Goal: Transaction & Acquisition: Obtain resource

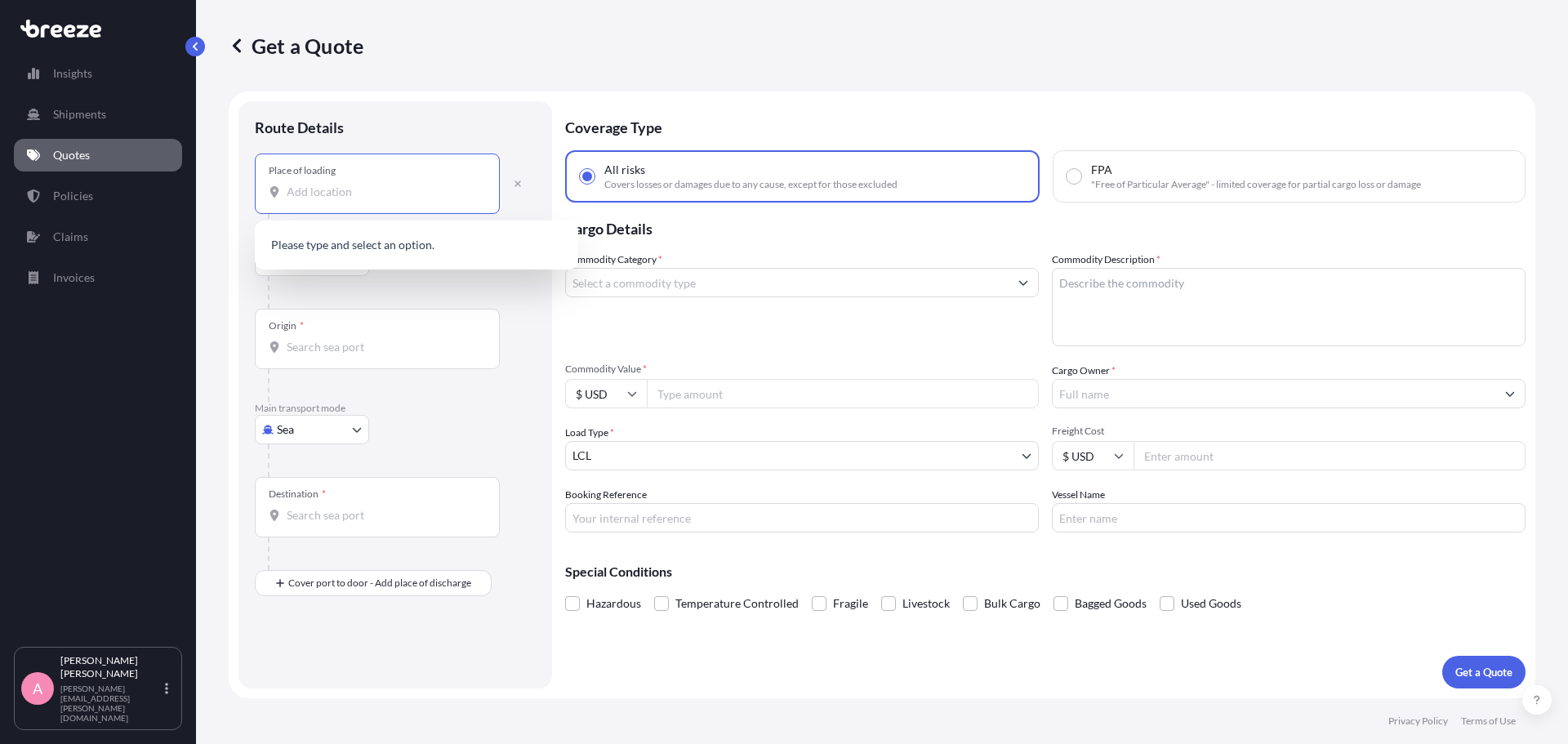
select select "Road"
select select "Sea"
select select "1"
click at [395, 323] on div "Origin *" at bounding box center [376, 339] width 245 height 60
click at [395, 339] on input "Origin *" at bounding box center [382, 346] width 192 height 16
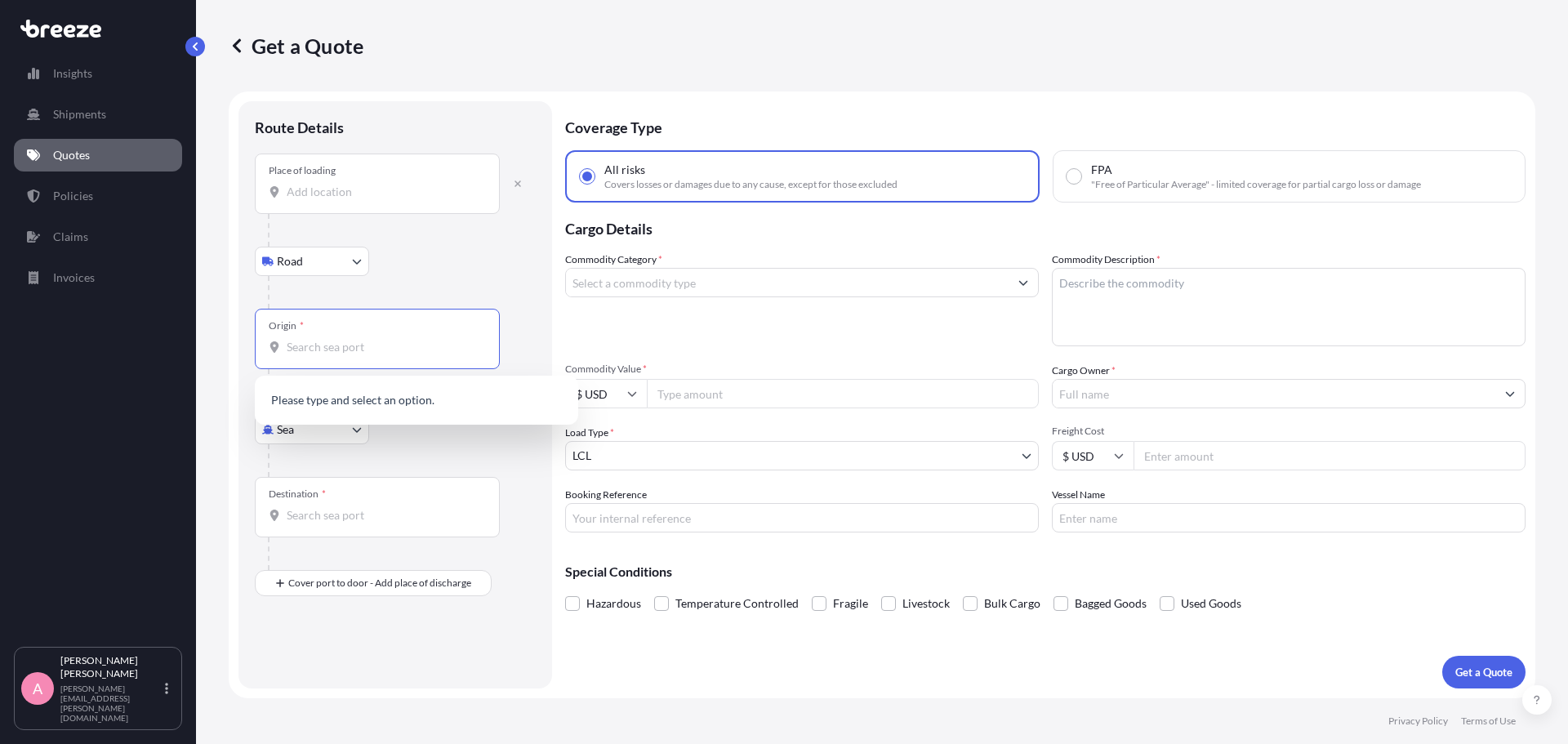
click at [312, 262] on body "0 options available. 0 options available. Insights Shipments Quotes Policies Cl…" at bounding box center [784, 372] width 1568 height 744
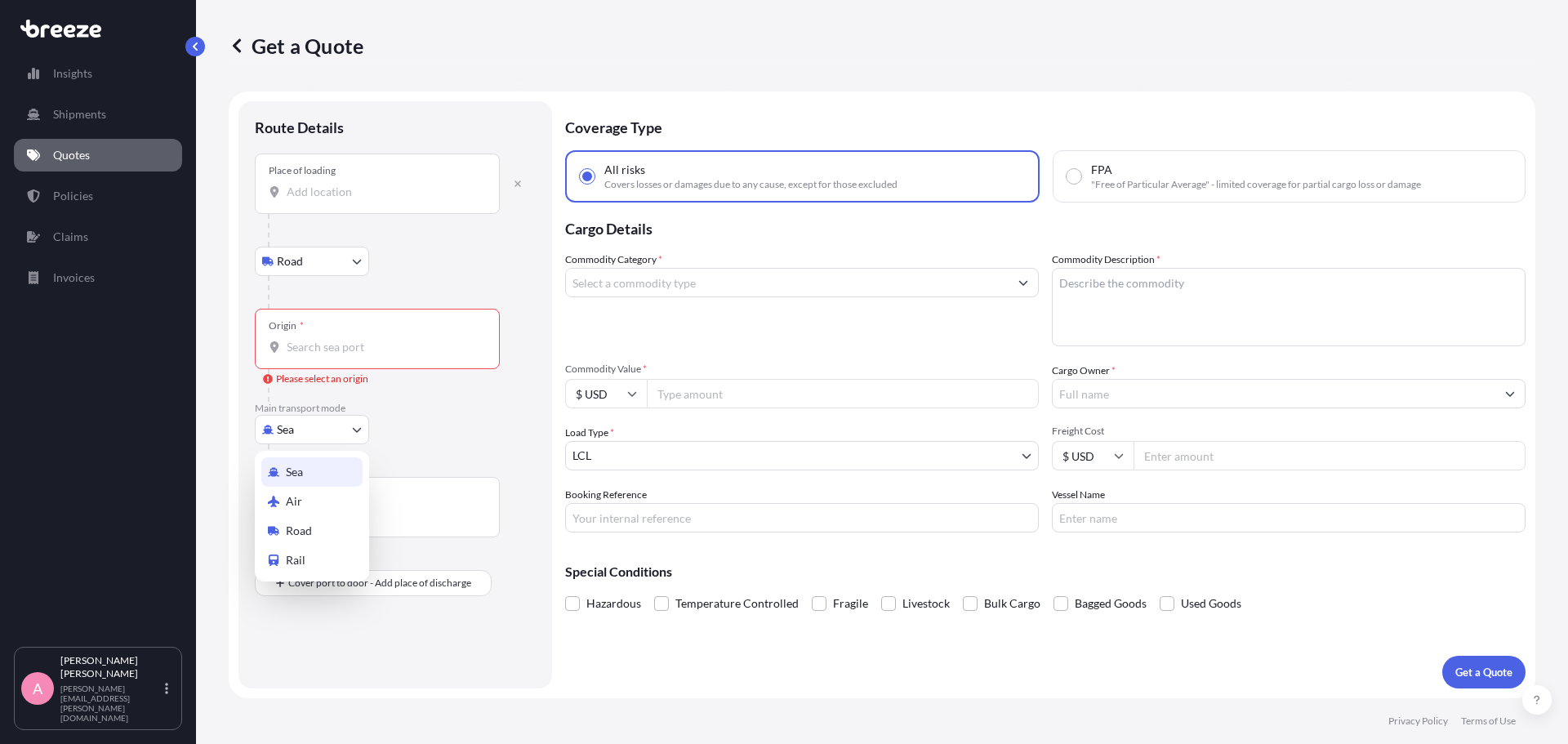
click at [334, 429] on body "0 options available. Insights Shipments Quotes Policies Claims Invoices A [PERS…" at bounding box center [784, 372] width 1568 height 744
click at [329, 499] on div "Air" at bounding box center [311, 501] width 102 height 29
select select "Air"
click at [349, 355] on input "Origin *" at bounding box center [382, 353] width 192 height 16
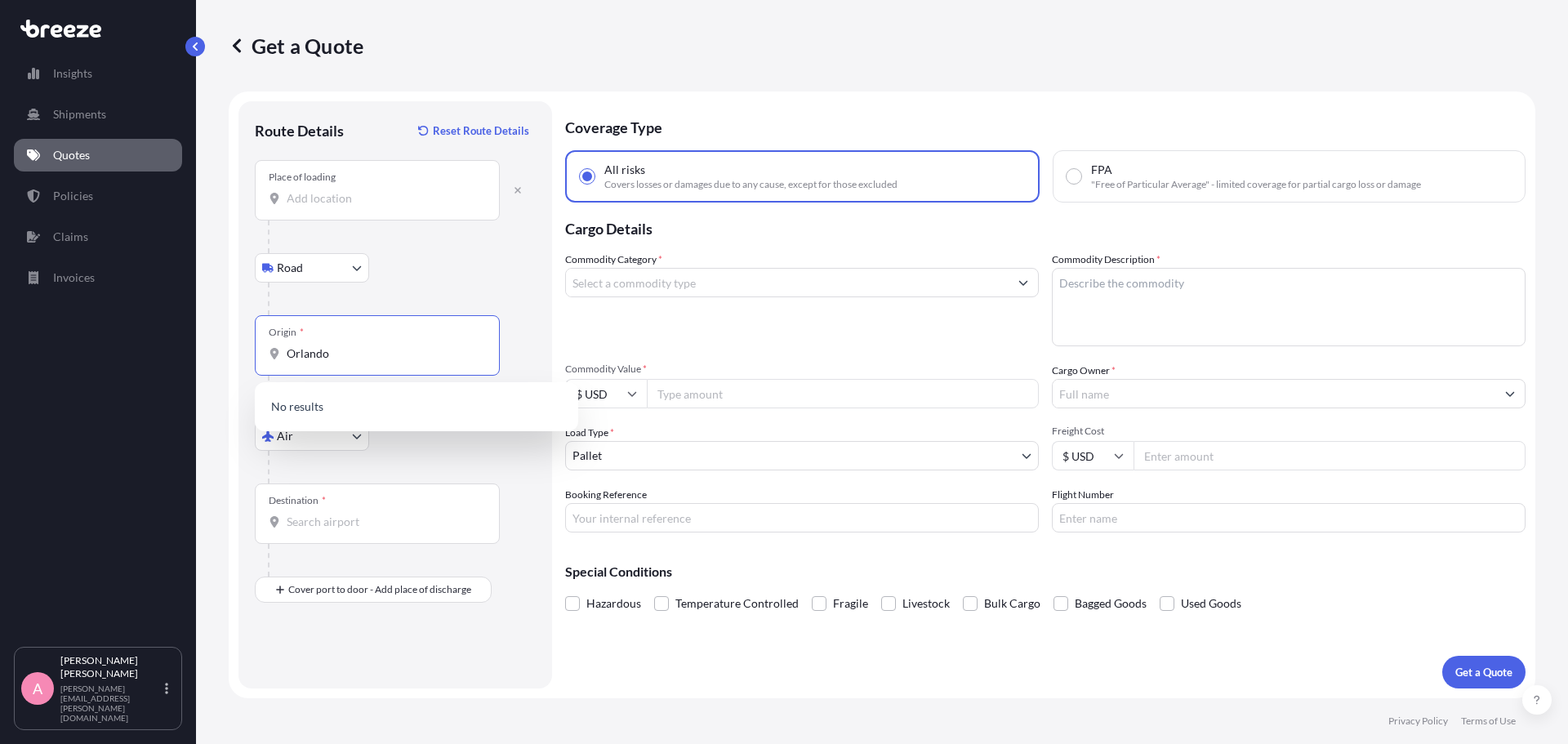
type input "Orlando"
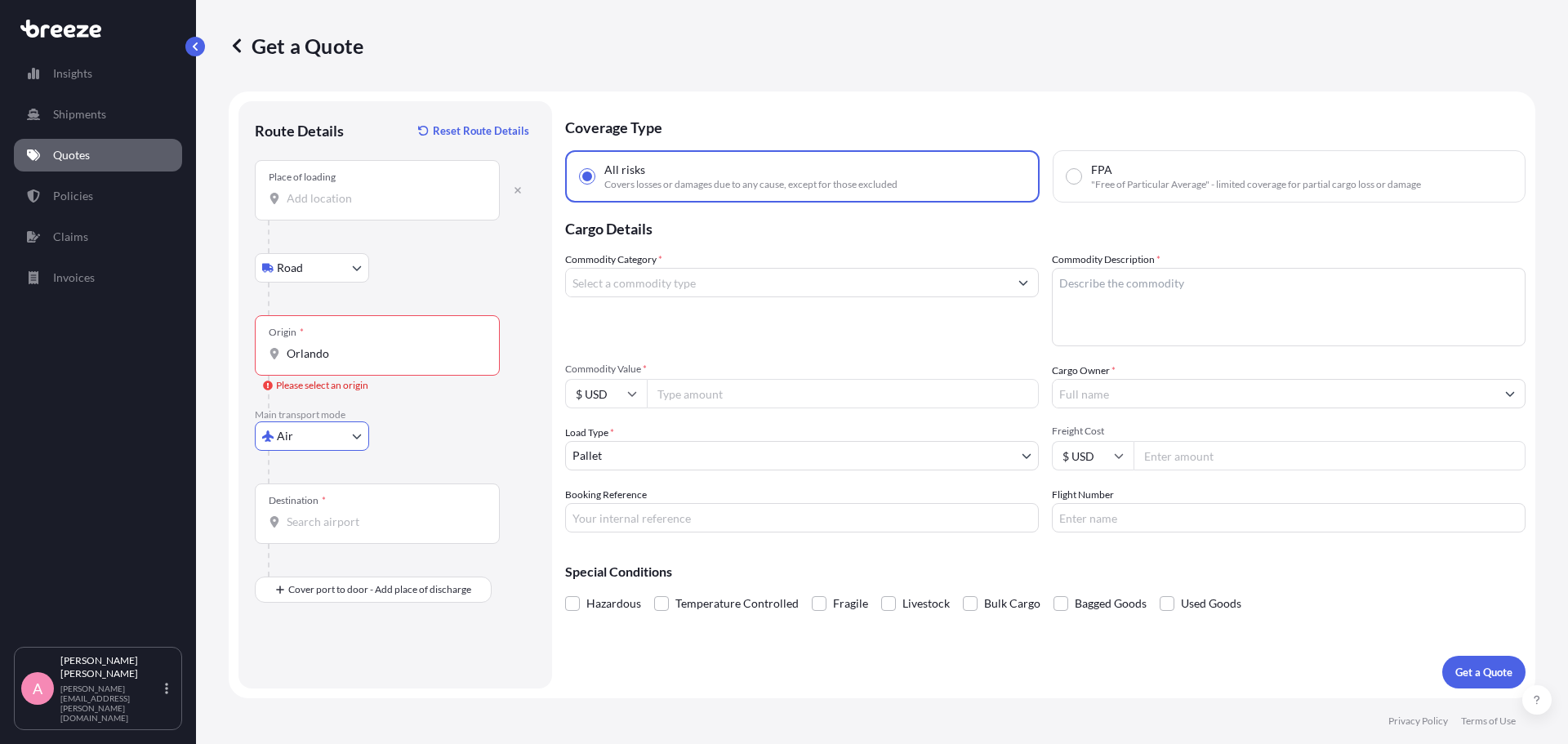
click at [351, 364] on div "Origin * [GEOGRAPHIC_DATA]" at bounding box center [376, 345] width 245 height 60
click at [351, 362] on input "Orlando" at bounding box center [382, 353] width 192 height 16
click at [453, 423] on div "USORL / MCO - [GEOGRAPHIC_DATA] , [GEOGRAPHIC_DATA]" at bounding box center [416, 408] width 311 height 40
type input "USORL / MCO - [GEOGRAPHIC_DATA], [GEOGRAPHIC_DATA]"
click at [436, 515] on input "Destination *" at bounding box center [382, 521] width 192 height 16
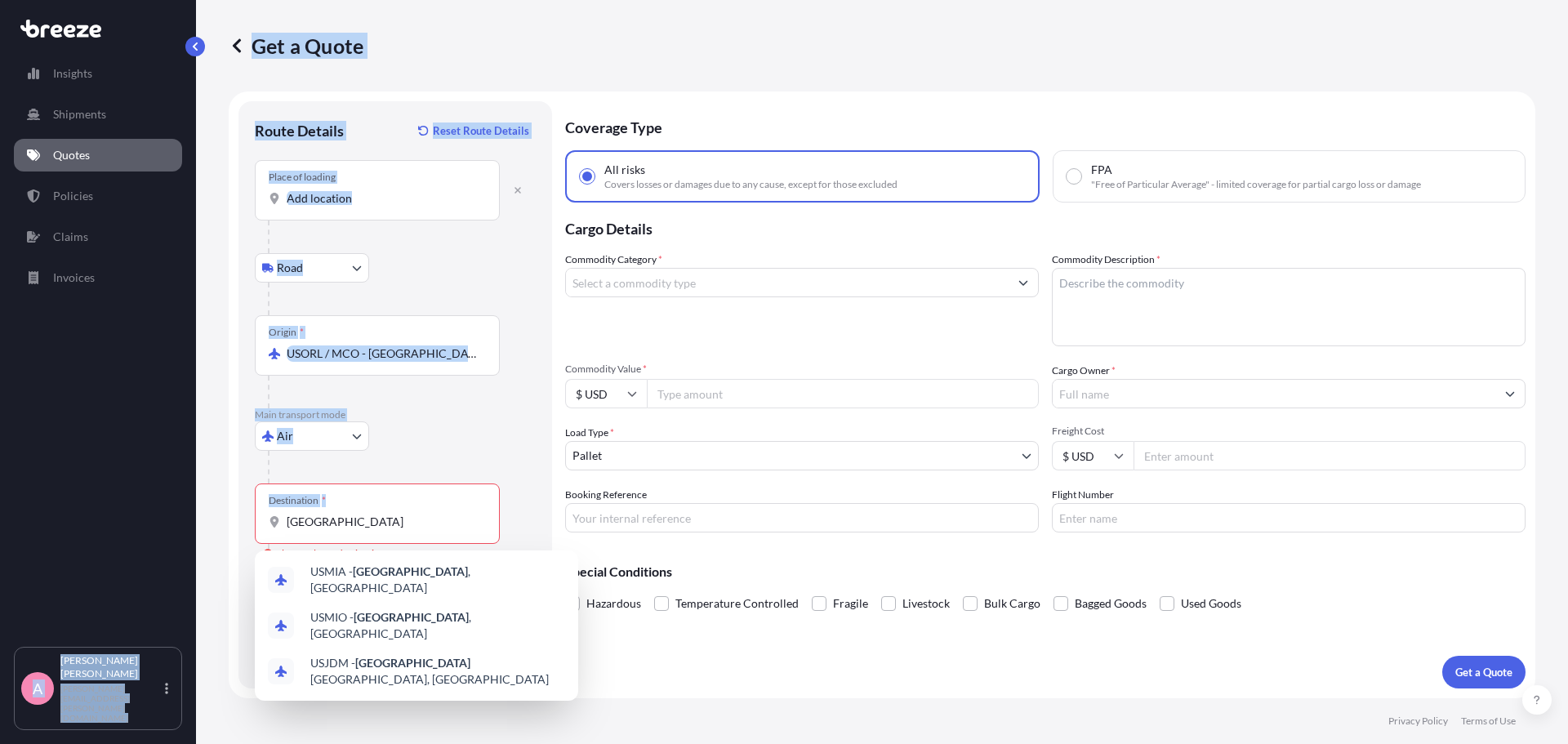
drag, startPoint x: 363, startPoint y: 532, endPoint x: 161, endPoint y: 507, distance: 203.5
click at [161, 507] on div "Insights Shipments Quotes Policies Claims Invoices A [PERSON_NAME] [PERSON_NAME…" at bounding box center [784, 372] width 1568 height 744
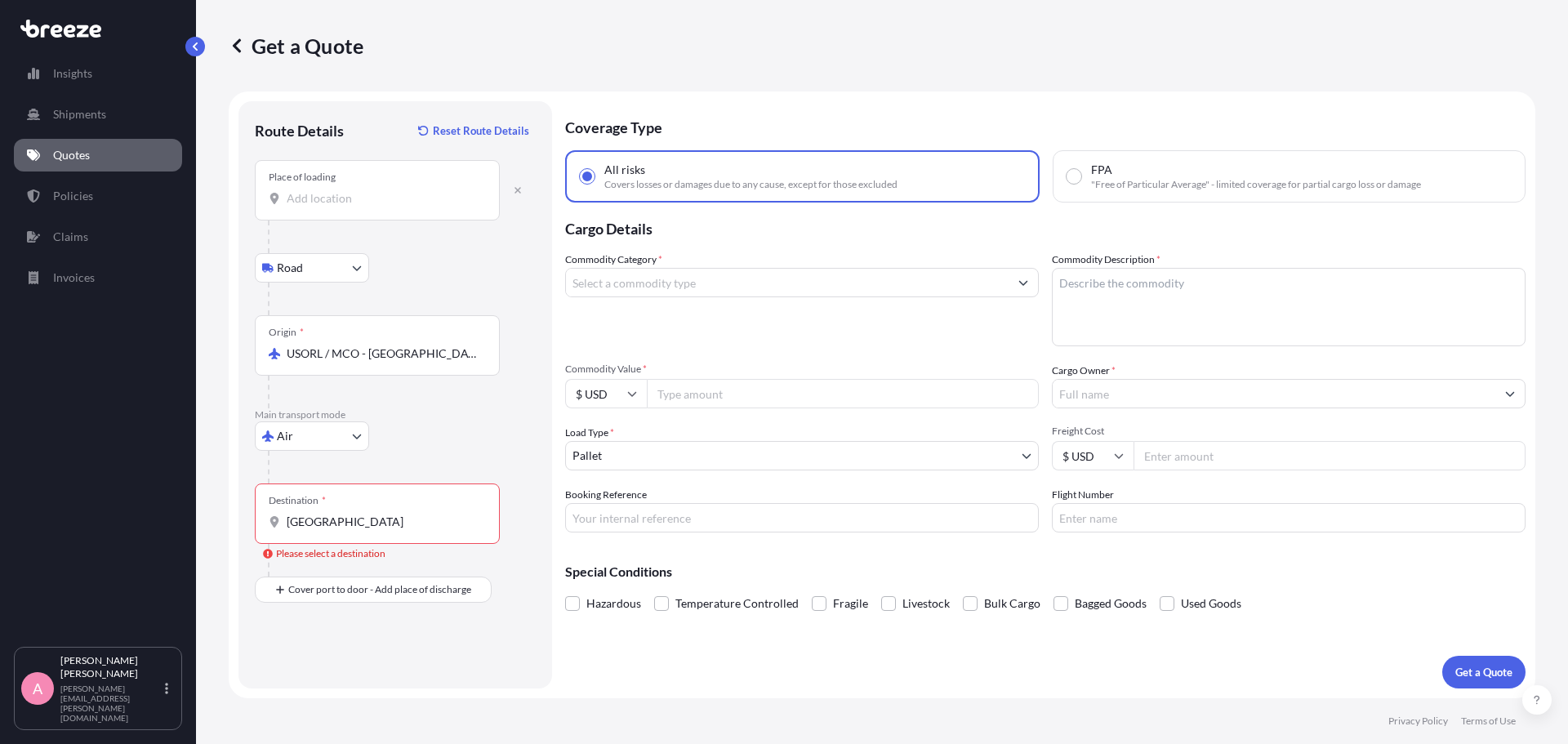
click at [331, 531] on div "Destination * [GEOGRAPHIC_DATA]" at bounding box center [376, 514] width 245 height 60
click at [331, 530] on input "[GEOGRAPHIC_DATA]" at bounding box center [382, 521] width 192 height 16
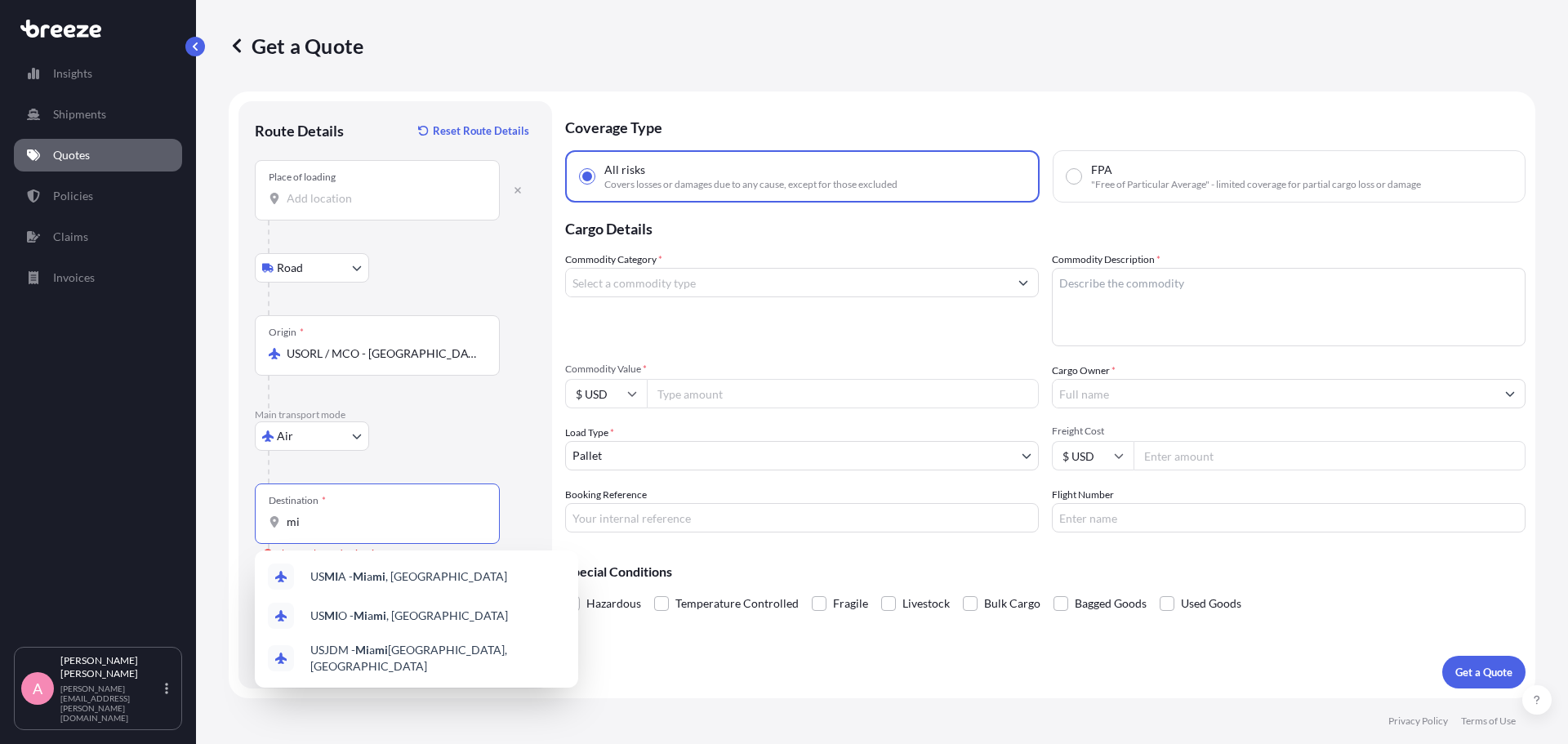
type input "m"
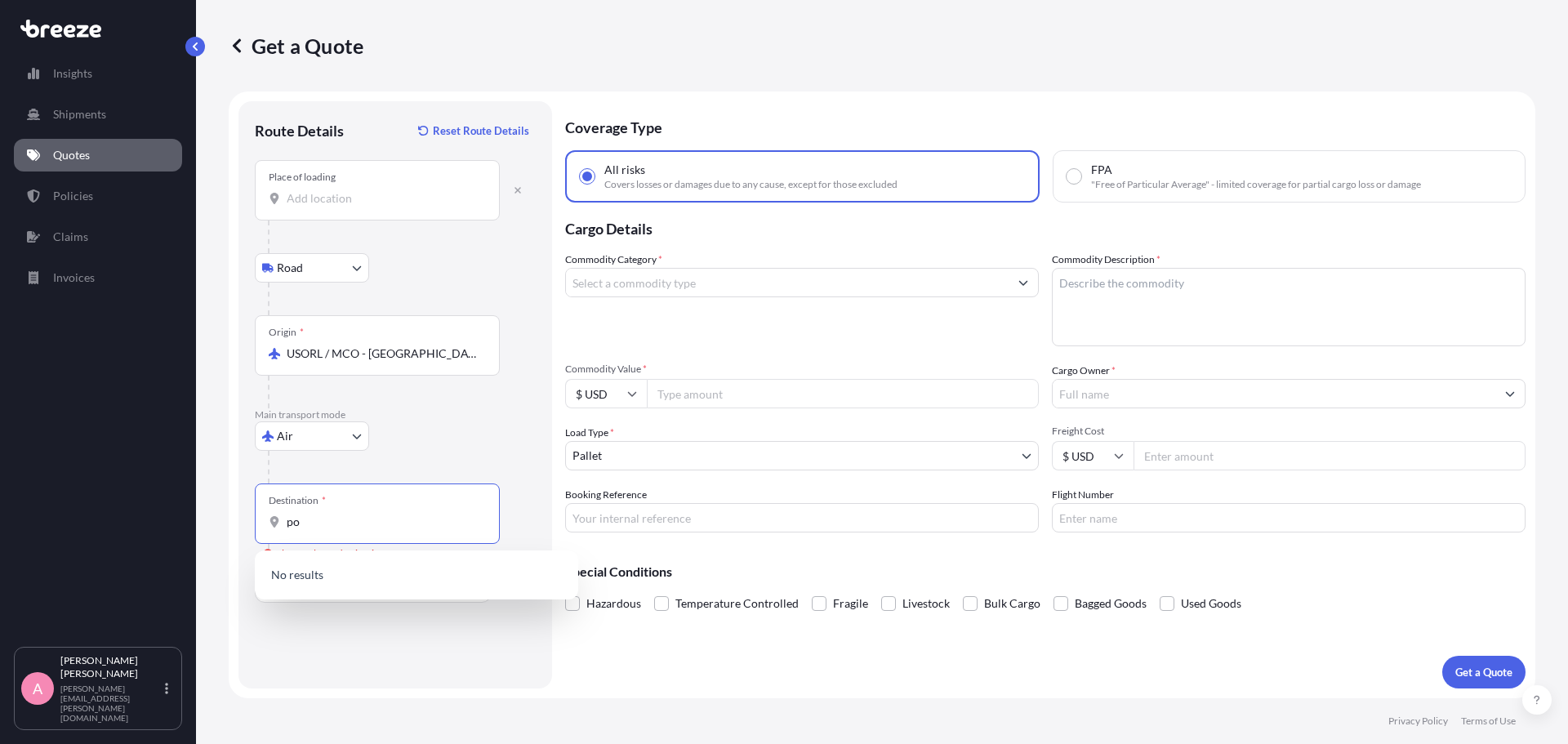
type input "p"
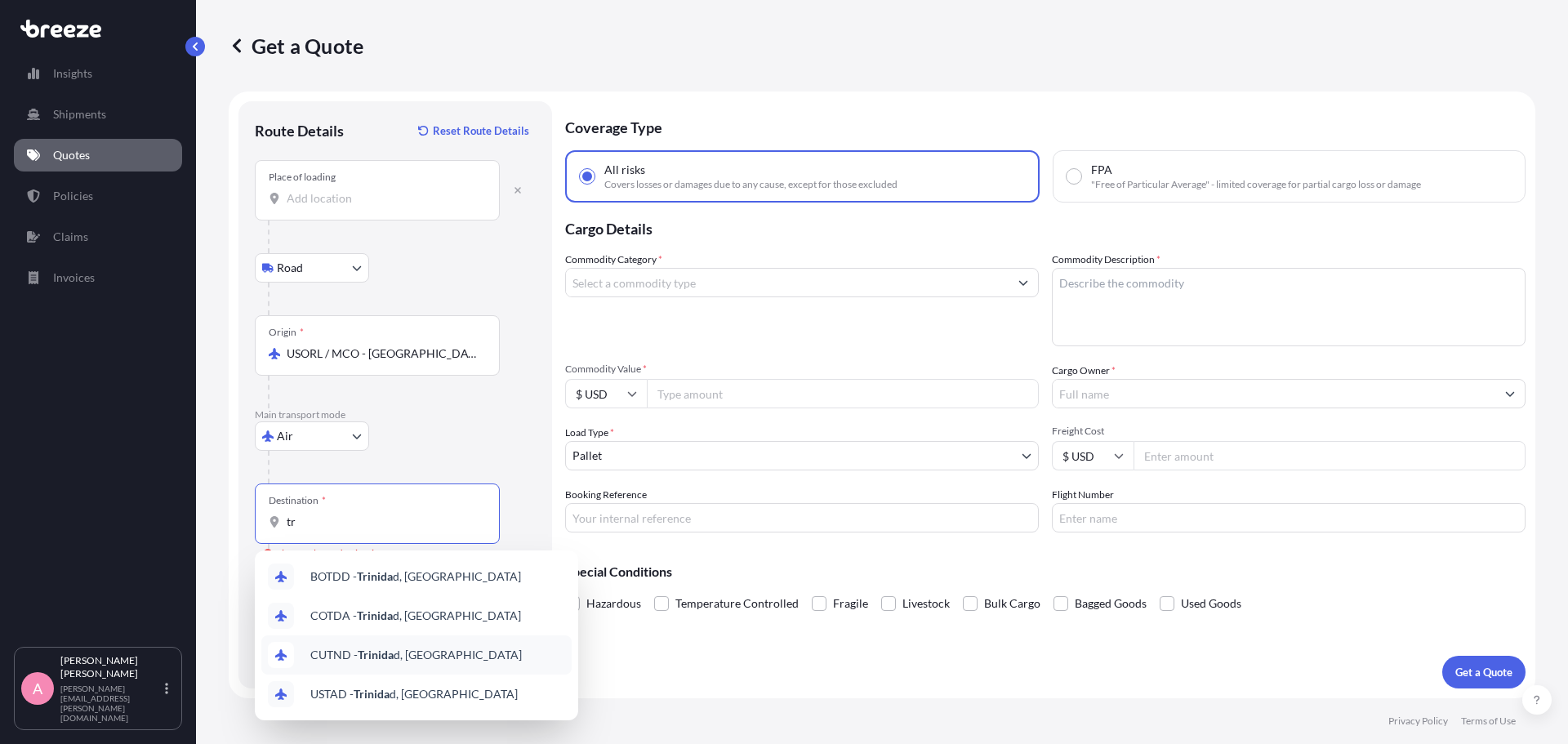
type input "t"
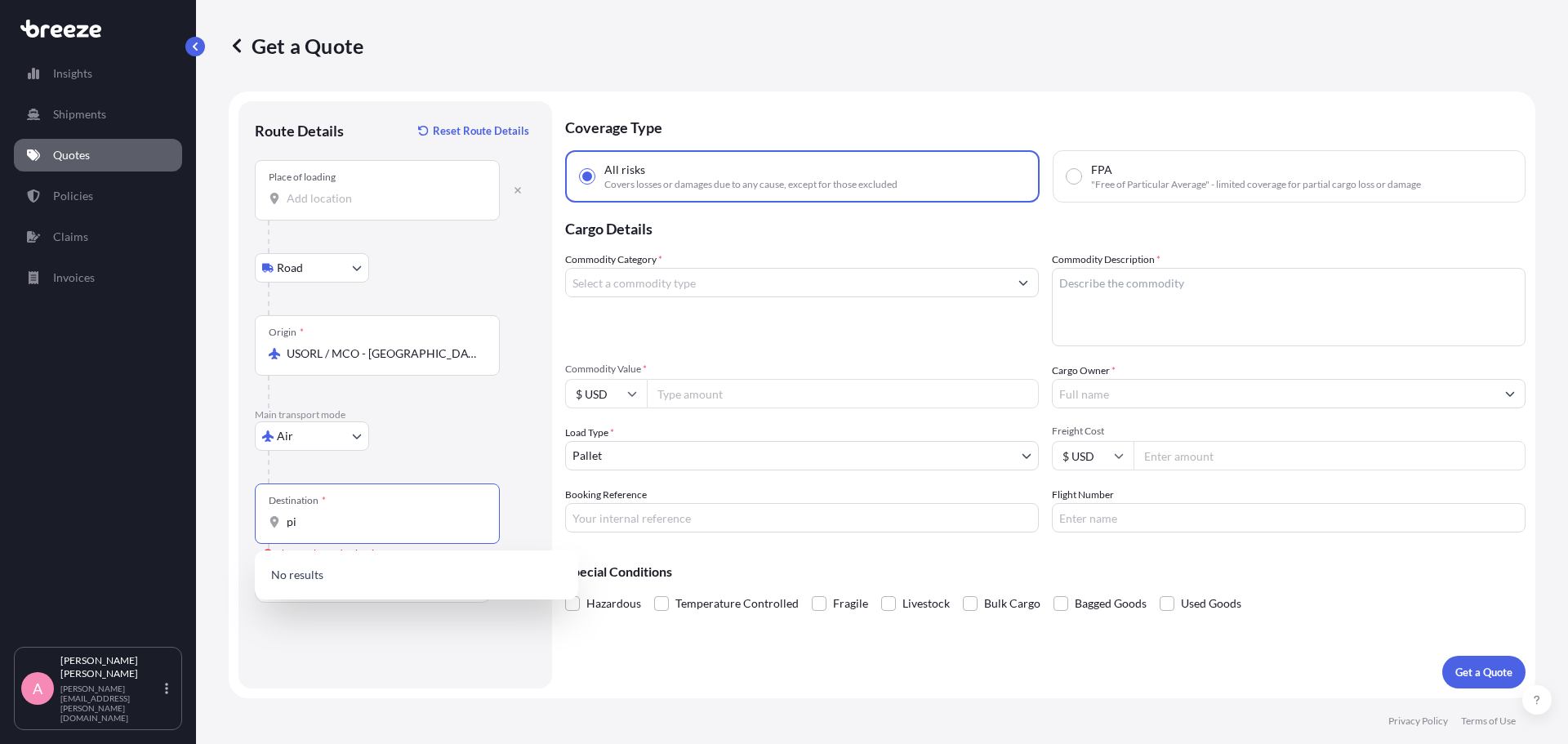
type input "p"
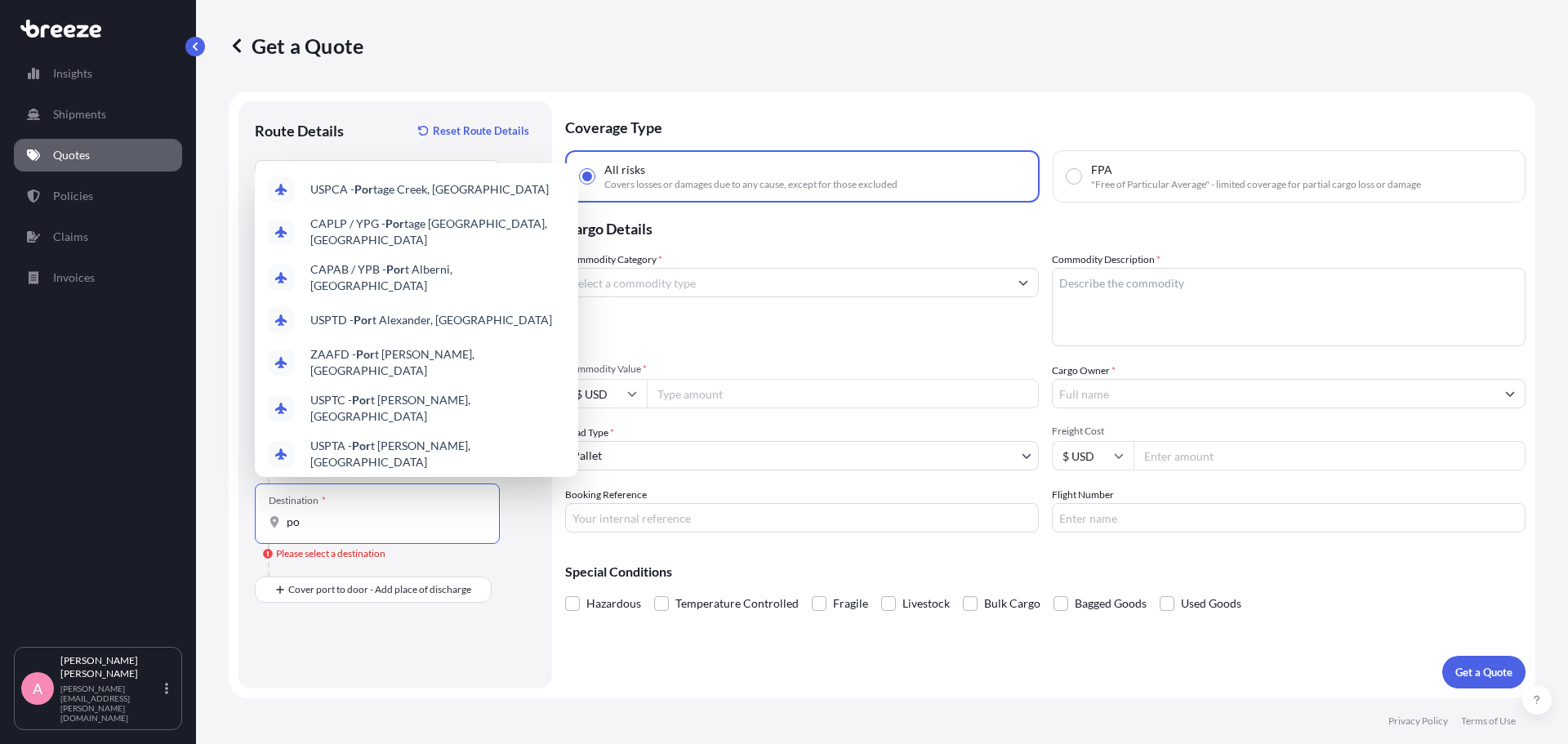
type input "p"
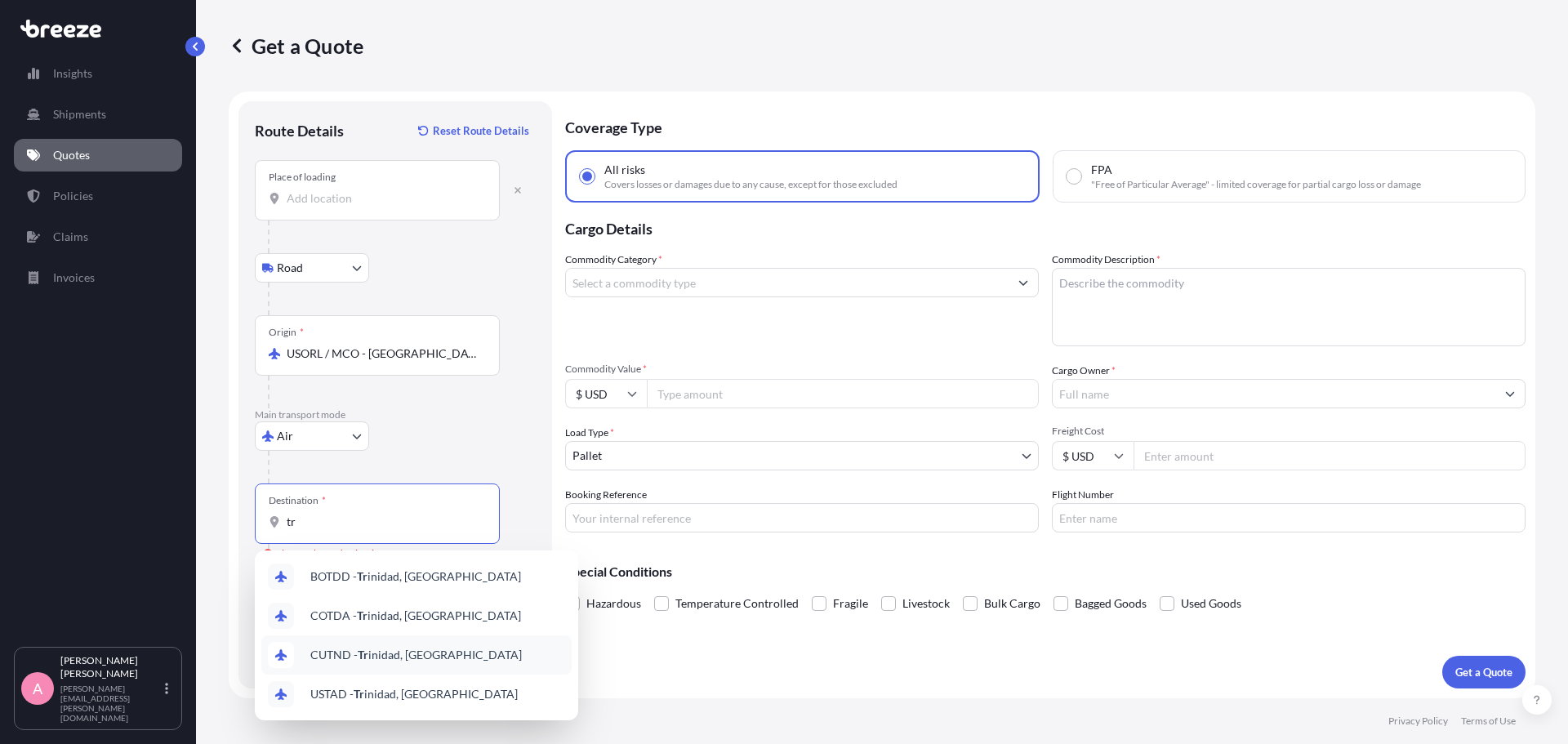
type input "t"
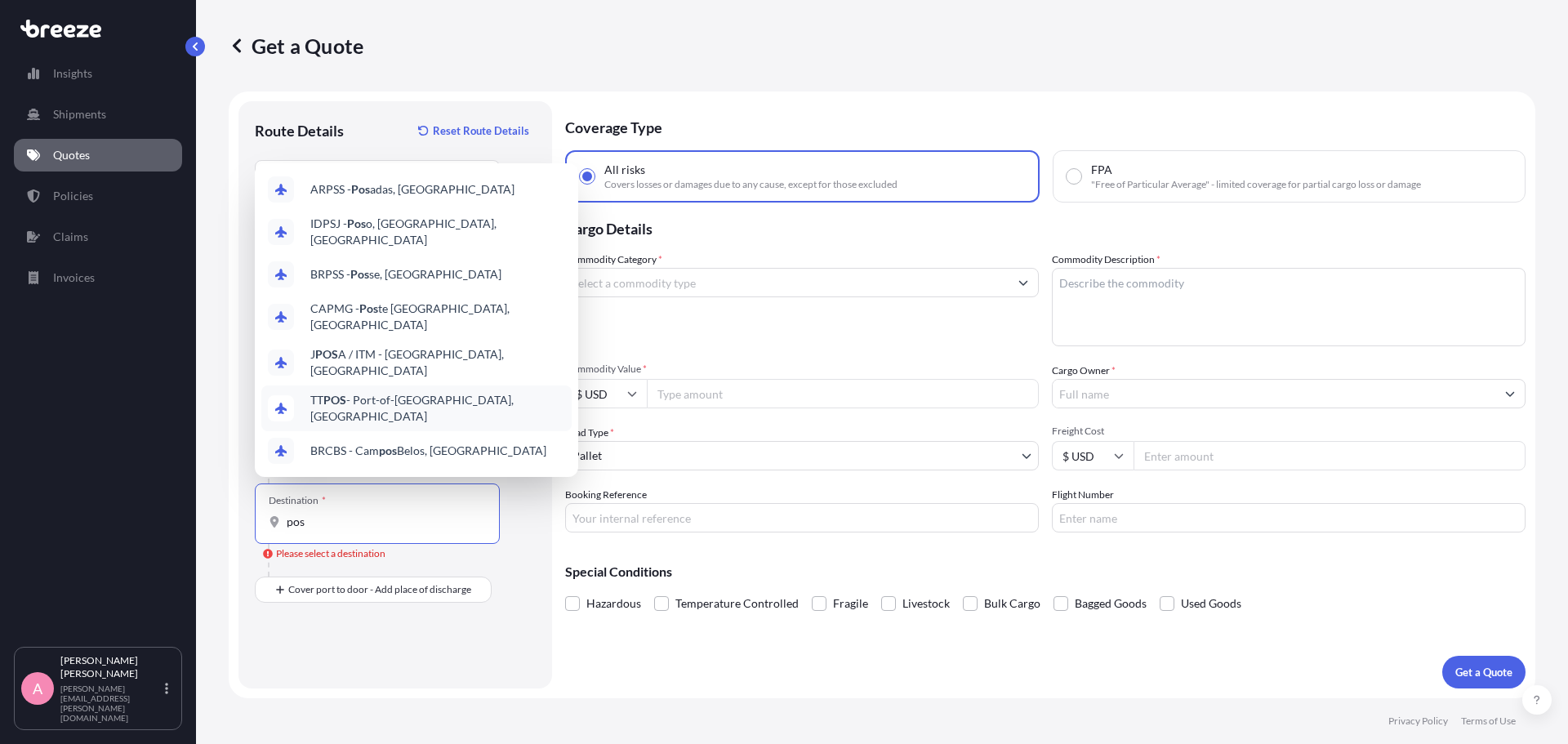
click at [392, 392] on span "TT POS - Port-of-[GEOGRAPHIC_DATA], [GEOGRAPHIC_DATA]" at bounding box center [437, 408] width 254 height 33
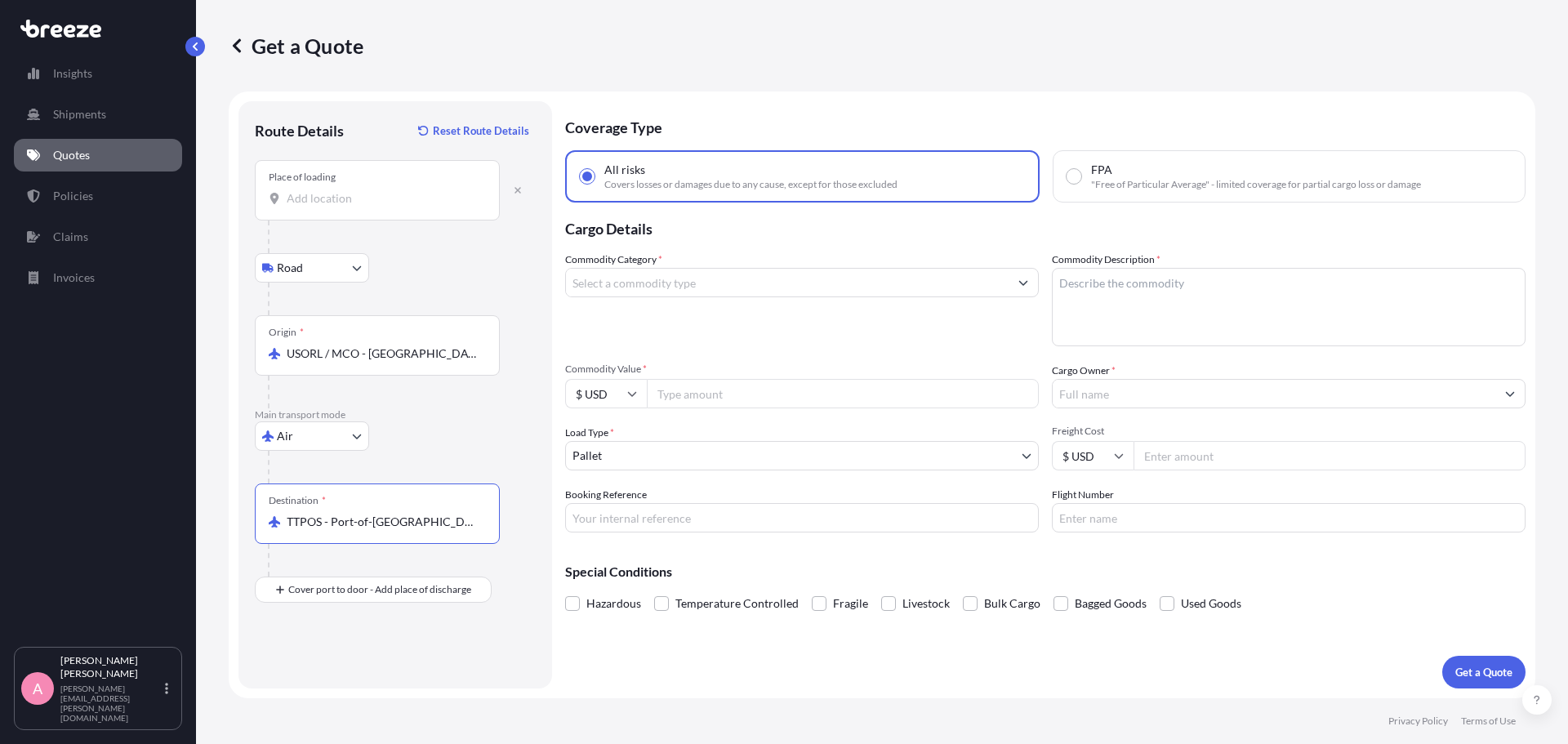
type input "TTPOS - Port-of-[GEOGRAPHIC_DATA], [GEOGRAPHIC_DATA]"
click at [683, 286] on input "Commodity Category *" at bounding box center [787, 283] width 443 height 29
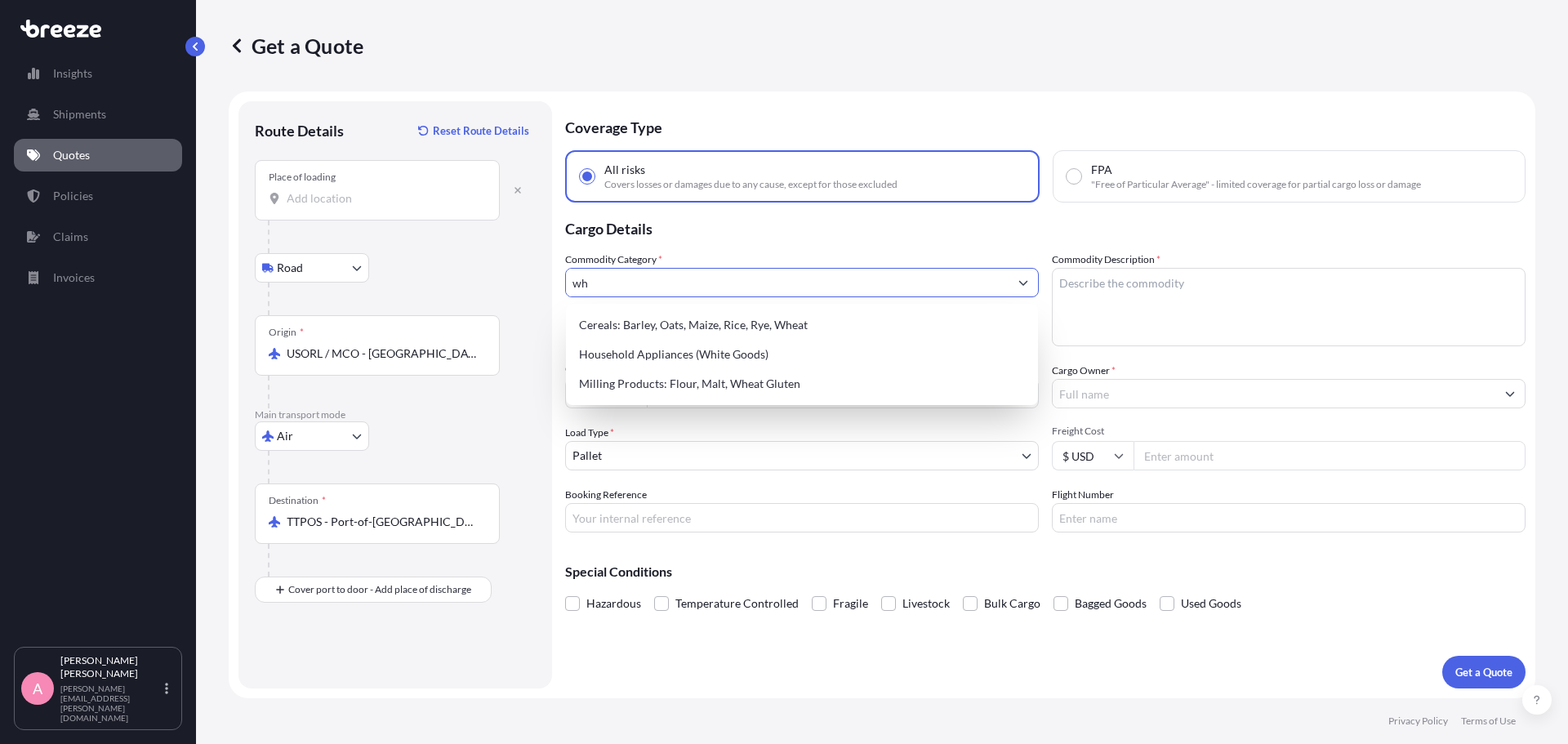
type input "w"
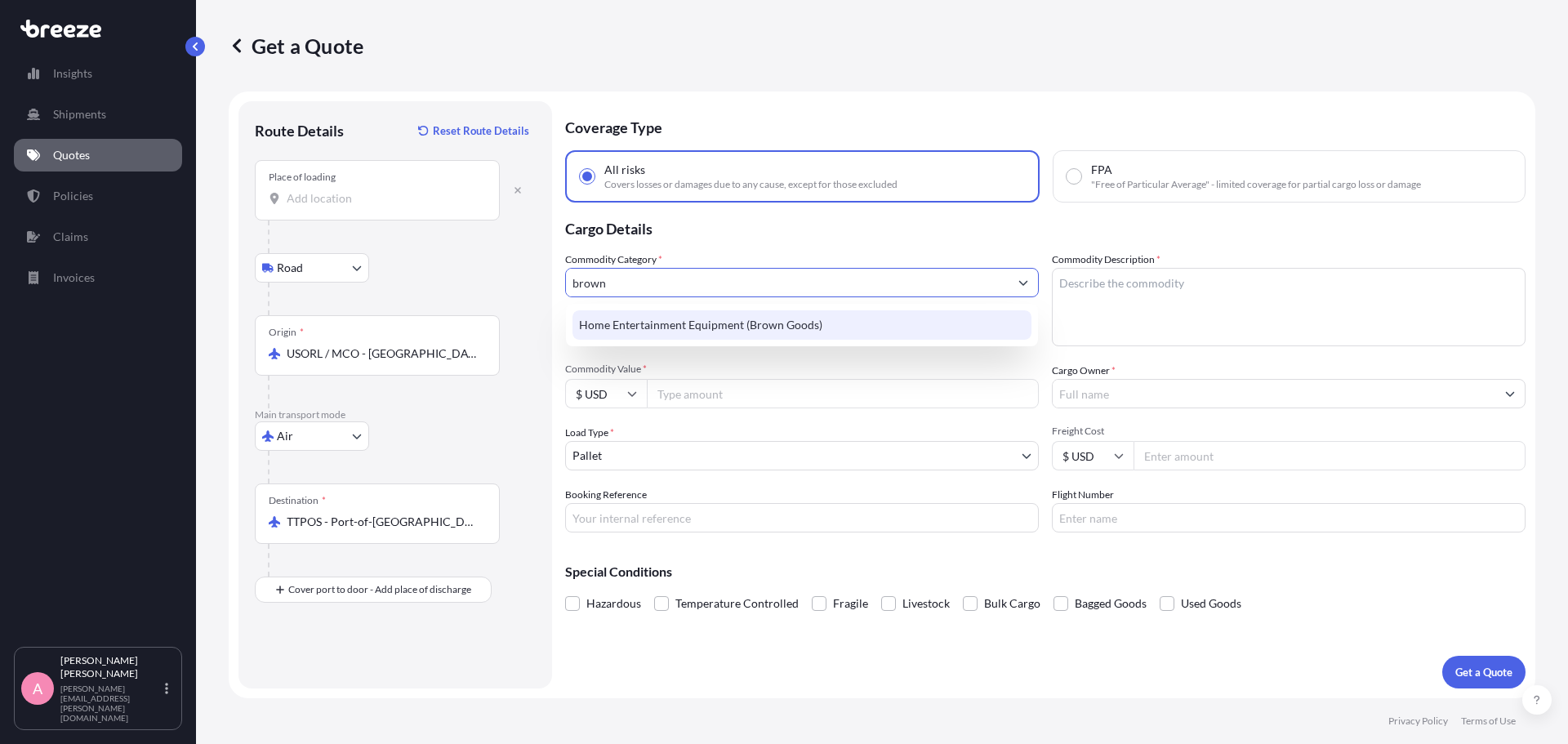
click at [694, 332] on div "Home Entertainment Equipment (Brown Goods)" at bounding box center [802, 325] width 459 height 29
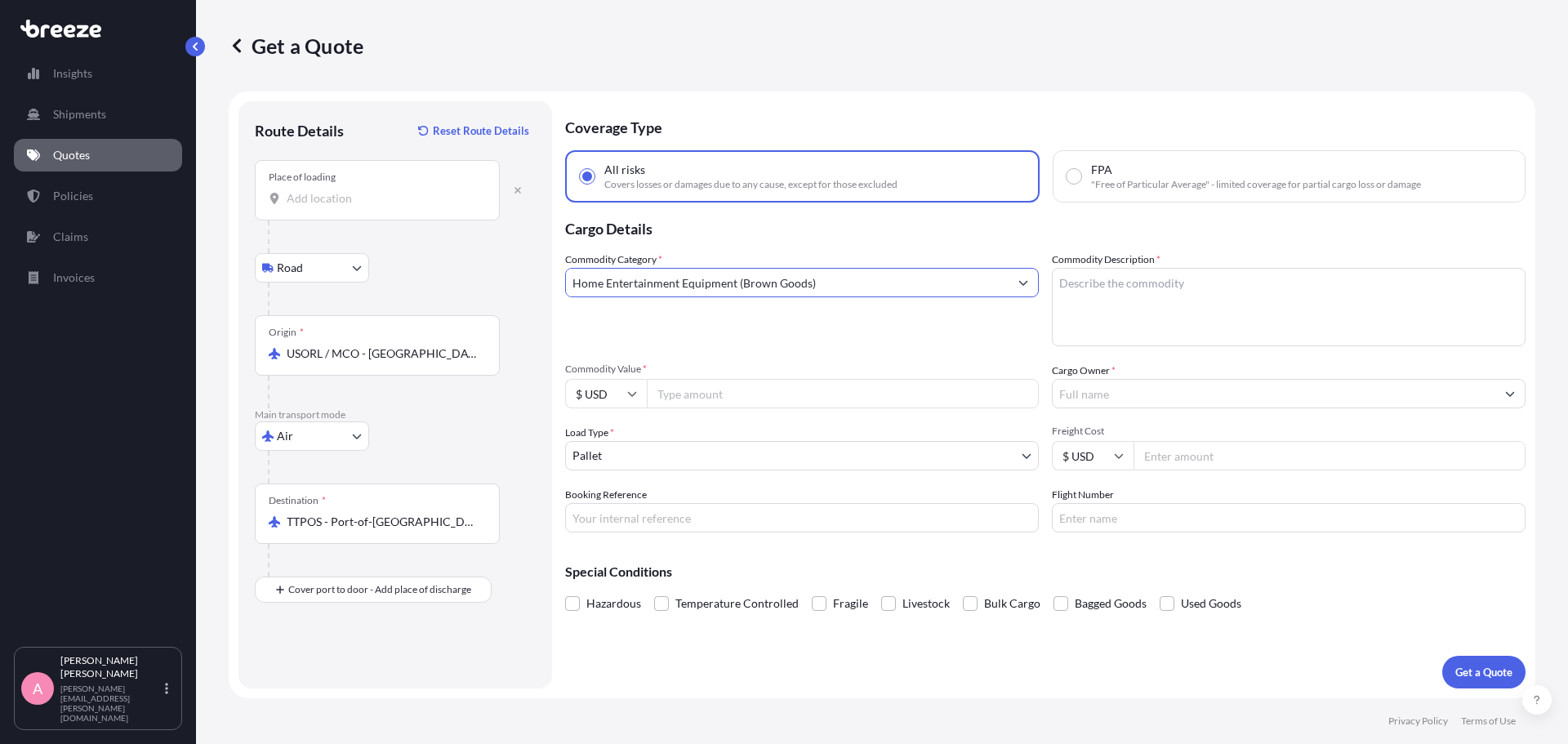
type input "Home Entertainment Equipment (Brown Goods)"
drag, startPoint x: 1163, startPoint y: 290, endPoint x: 1164, endPoint y: 282, distance: 8.1
click at [1164, 290] on textarea "Commodity Description *" at bounding box center [1289, 307] width 474 height 78
type textarea "TV"
type input "650.00"
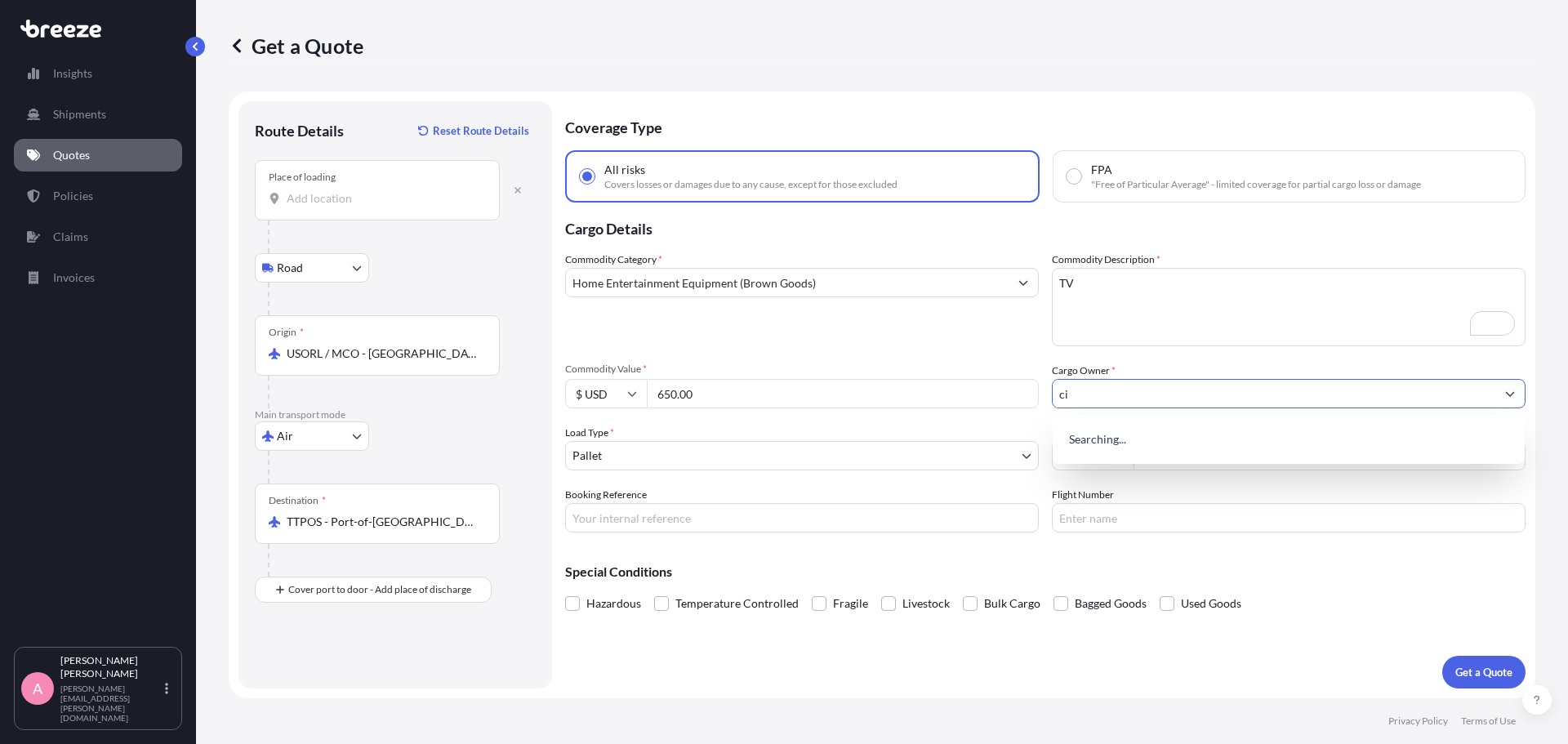
type input "c"
type input "[PERSON_NAME]"
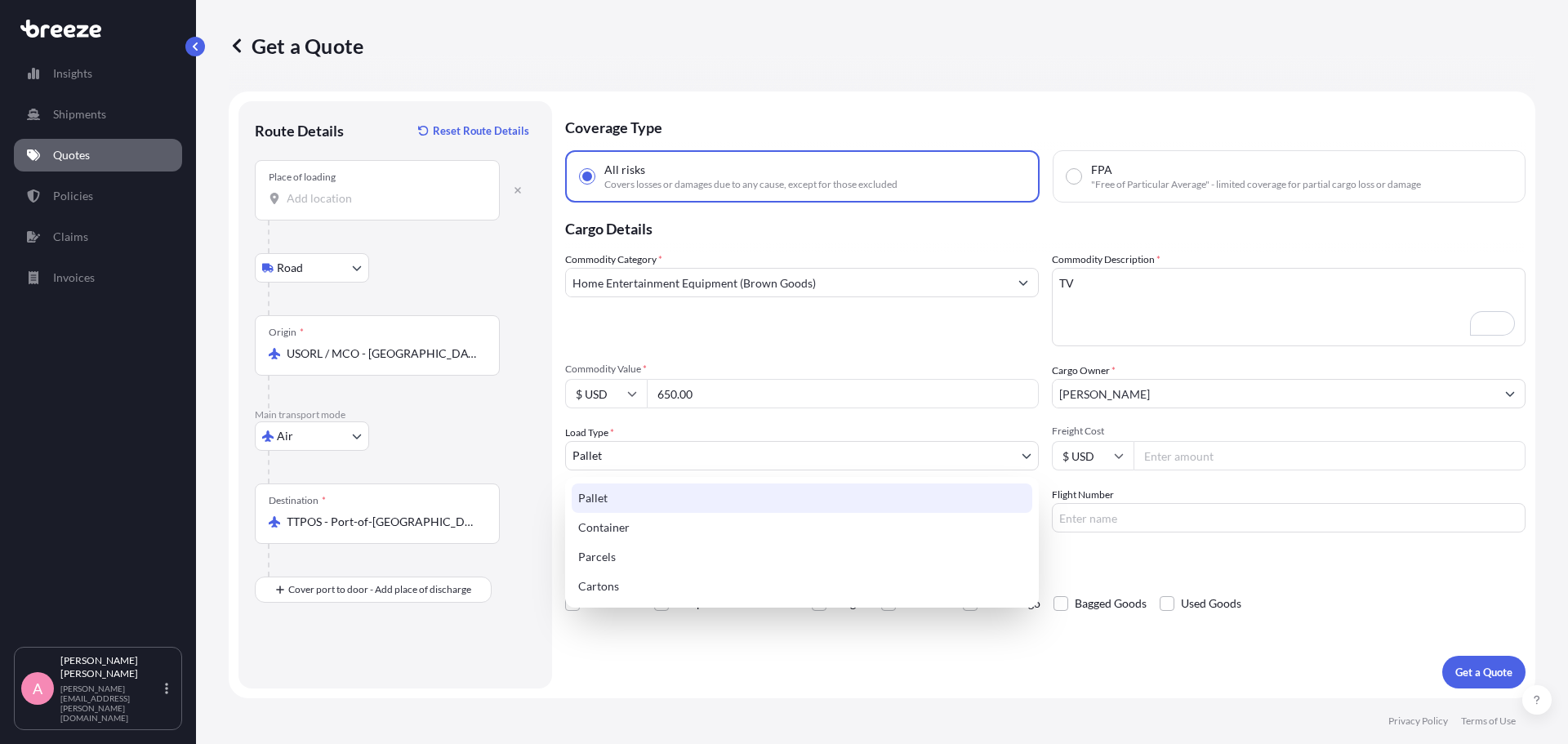
click at [755, 452] on body "1 option available. 0 options available. 1 option available. Insights Shipments…" at bounding box center [784, 372] width 1568 height 744
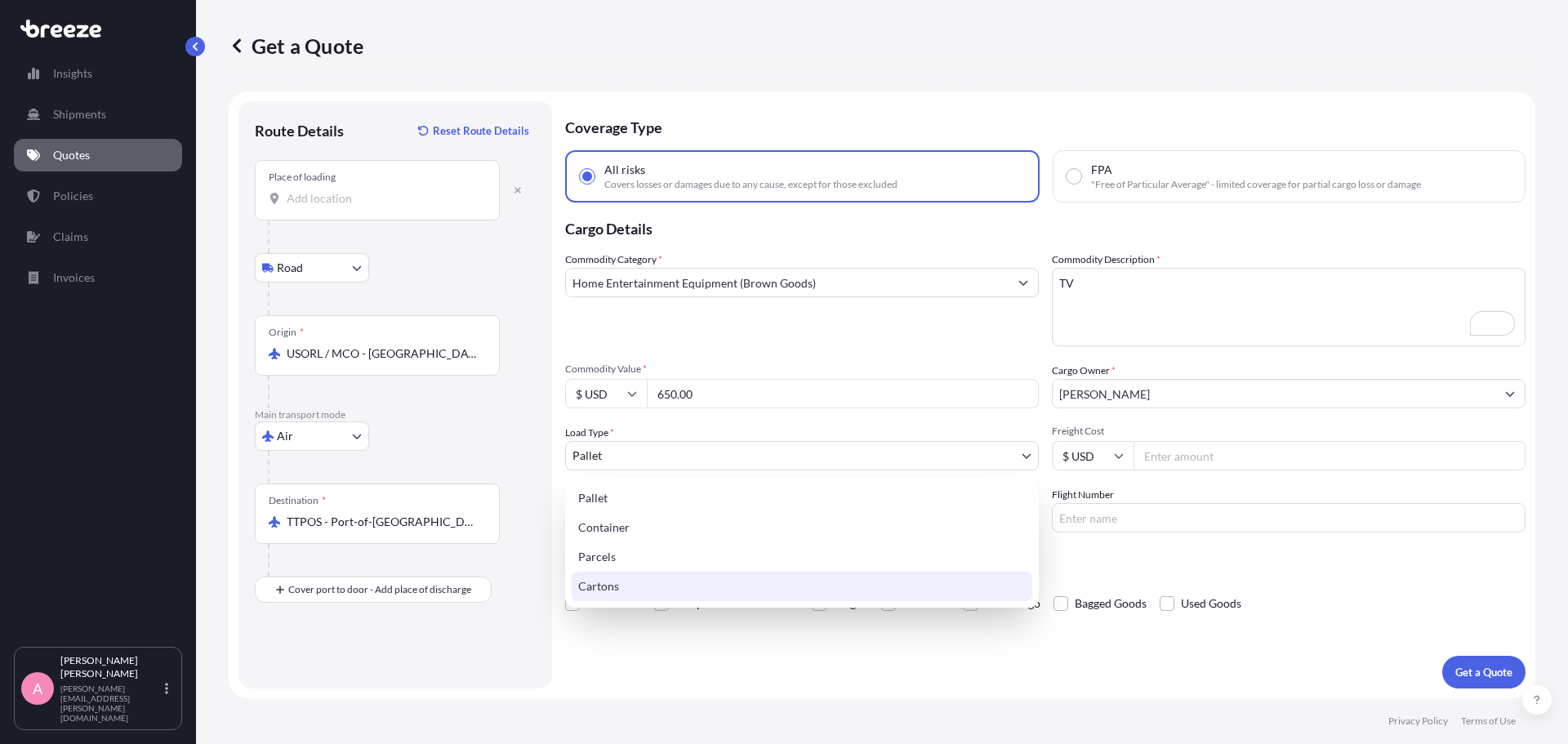
click at [743, 591] on div "Cartons" at bounding box center [802, 586] width 460 height 29
select select "4"
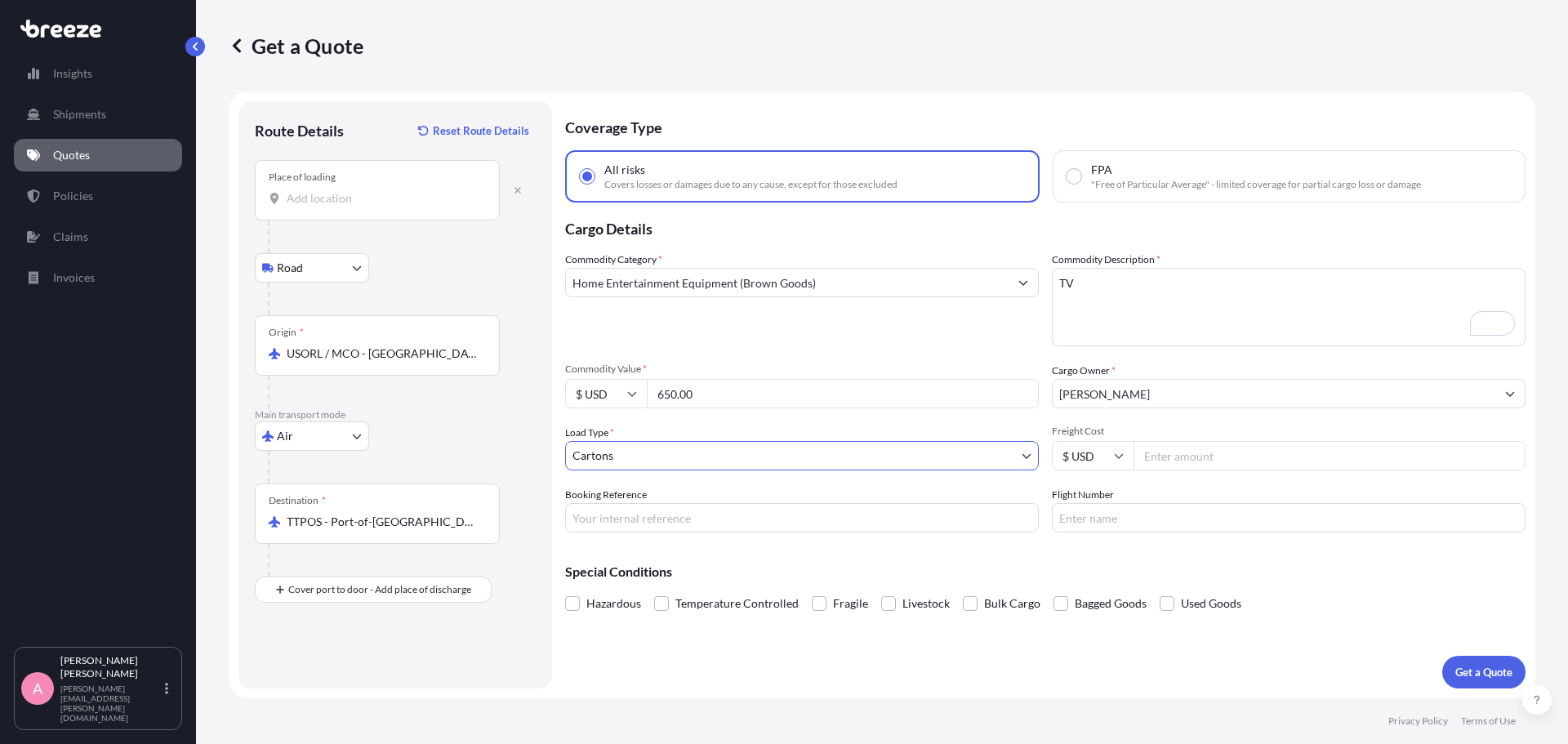
click at [1174, 452] on input "Freight Cost" at bounding box center [1329, 456] width 392 height 29
drag, startPoint x: 1181, startPoint y: 451, endPoint x: 1074, endPoint y: 410, distance: 114.6
click at [1083, 427] on div "Freight Cost $ USD 210" at bounding box center [1289, 447] width 474 height 45
type input "260"
click at [1469, 672] on p "Get a Quote" at bounding box center [1484, 672] width 57 height 16
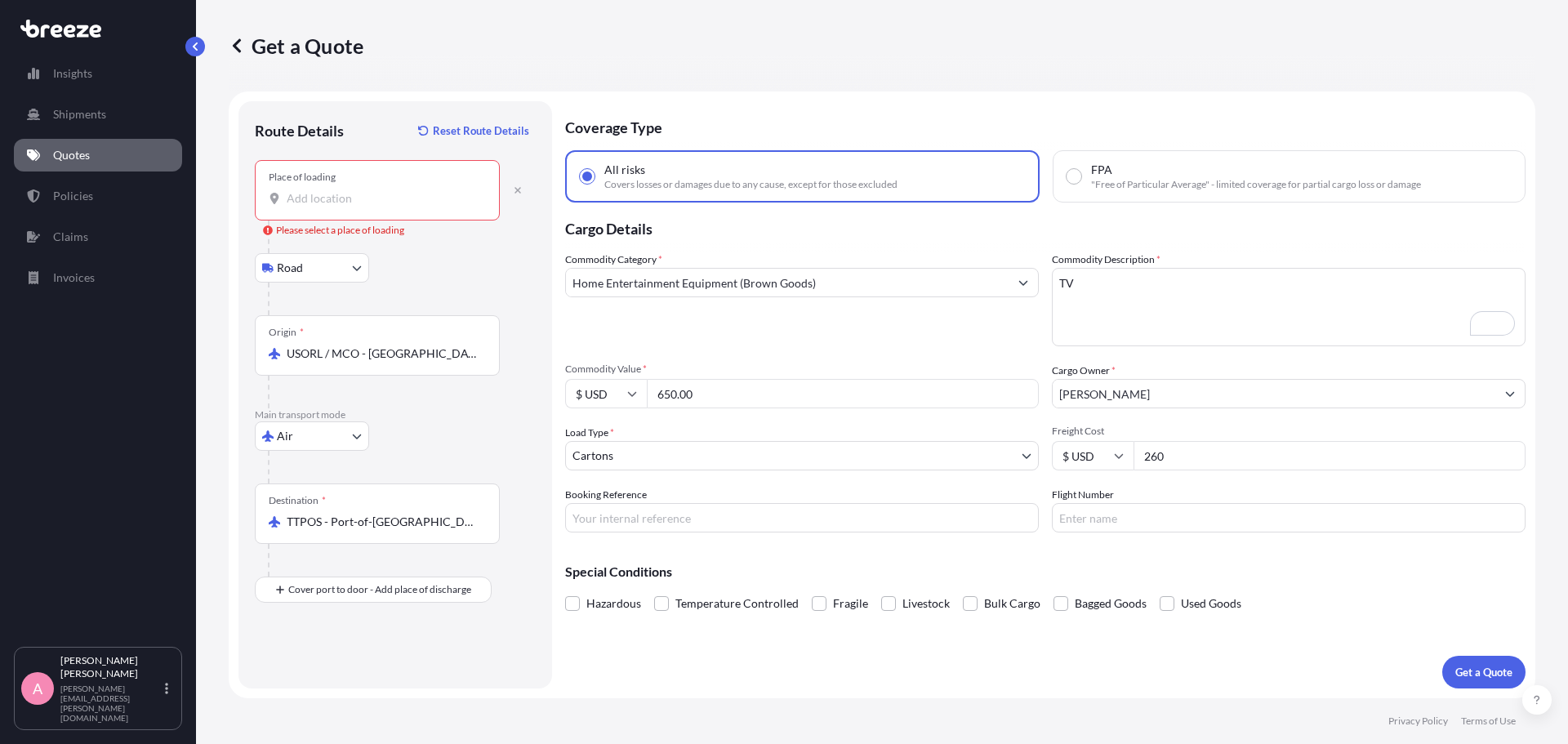
click at [324, 186] on div "Place of loading" at bounding box center [376, 191] width 245 height 60
click at [324, 191] on input "Place of loading Please select a place of loading" at bounding box center [382, 198] width 192 height 16
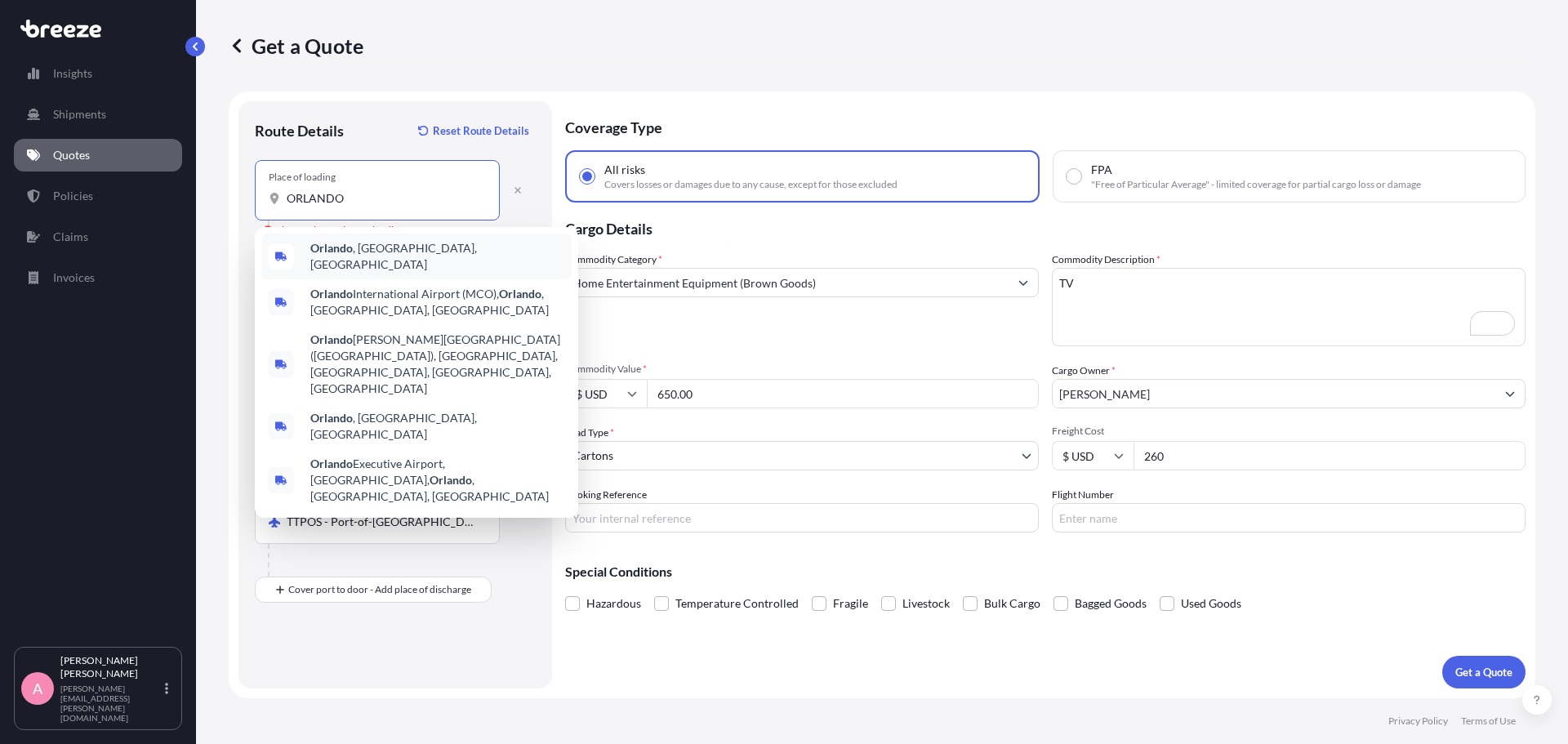
click at [429, 271] on div "[GEOGRAPHIC_DATA] , [GEOGRAPHIC_DATA], [GEOGRAPHIC_DATA]" at bounding box center [416, 256] width 311 height 45
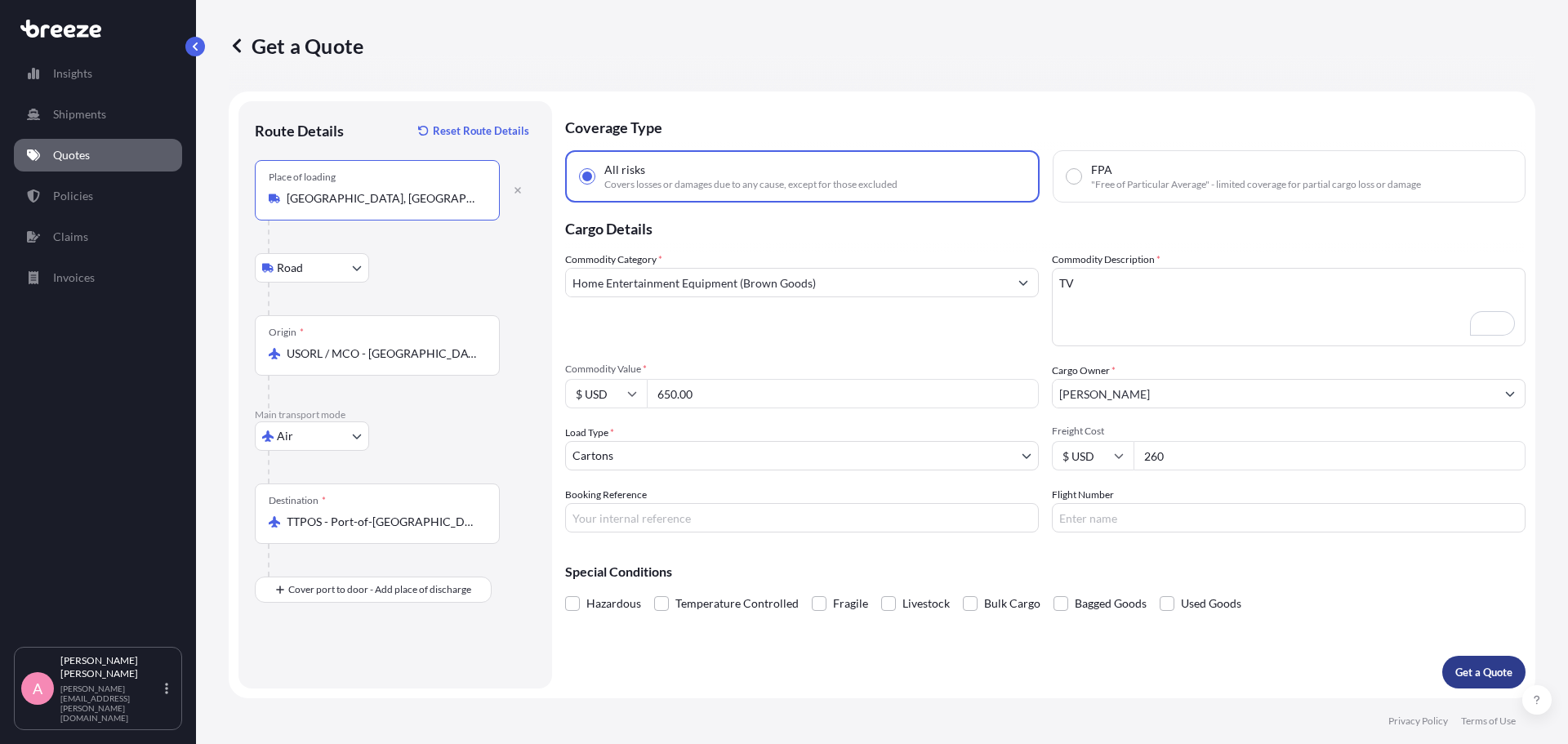
type input "[GEOGRAPHIC_DATA], [GEOGRAPHIC_DATA], [GEOGRAPHIC_DATA]"
click at [1459, 675] on p "Get a Quote" at bounding box center [1484, 672] width 57 height 16
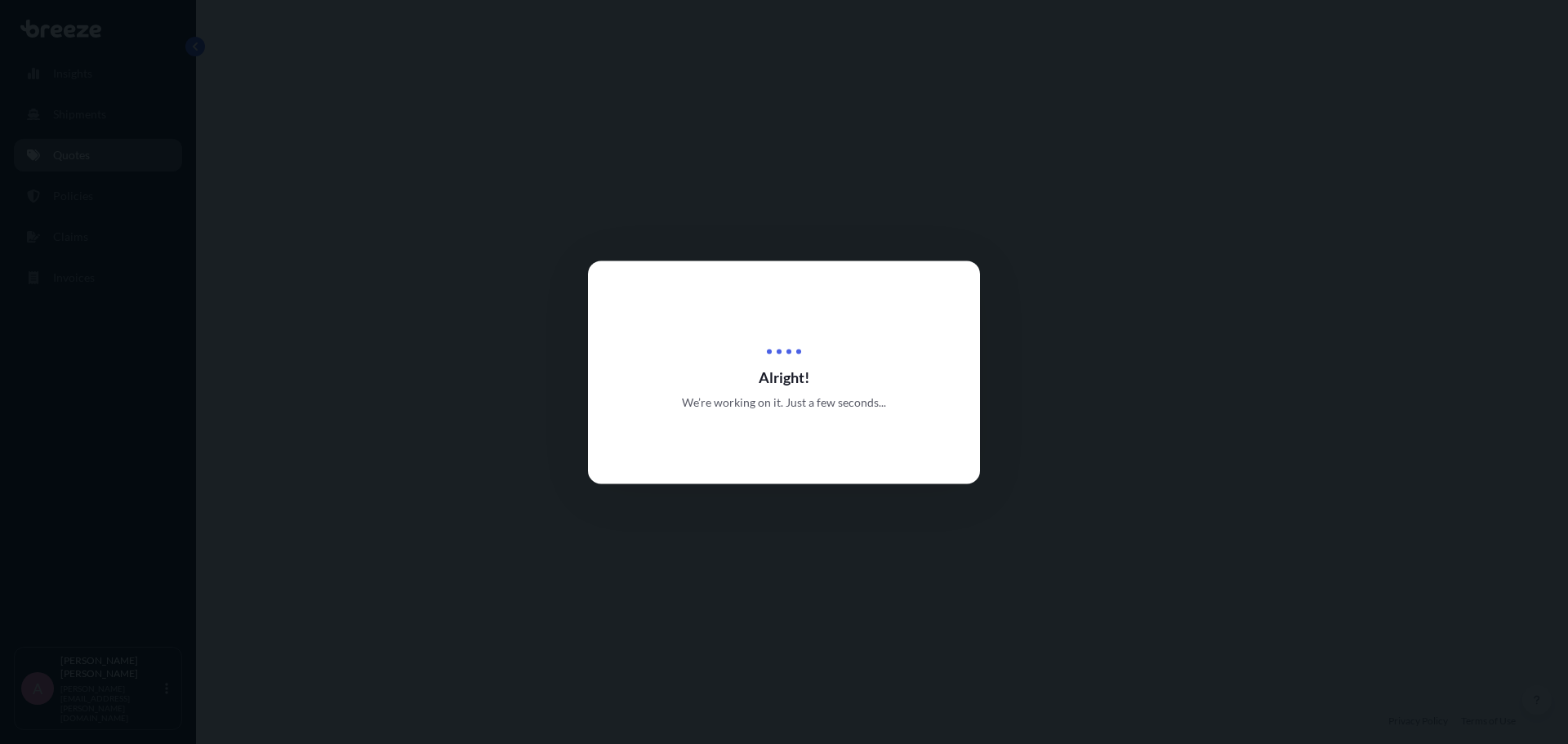
select select "Road"
select select "Air"
select select "4"
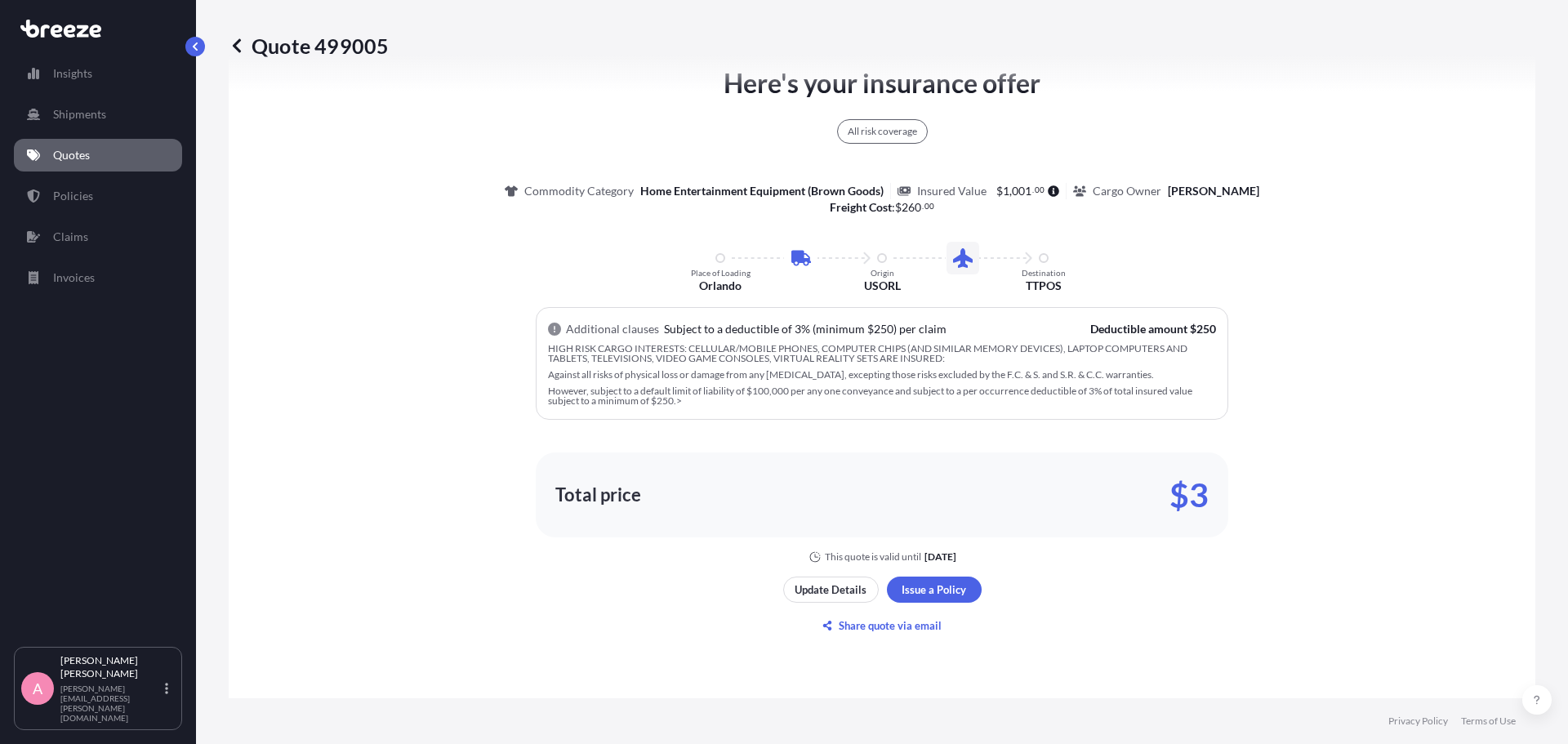
scroll to position [1001, 0]
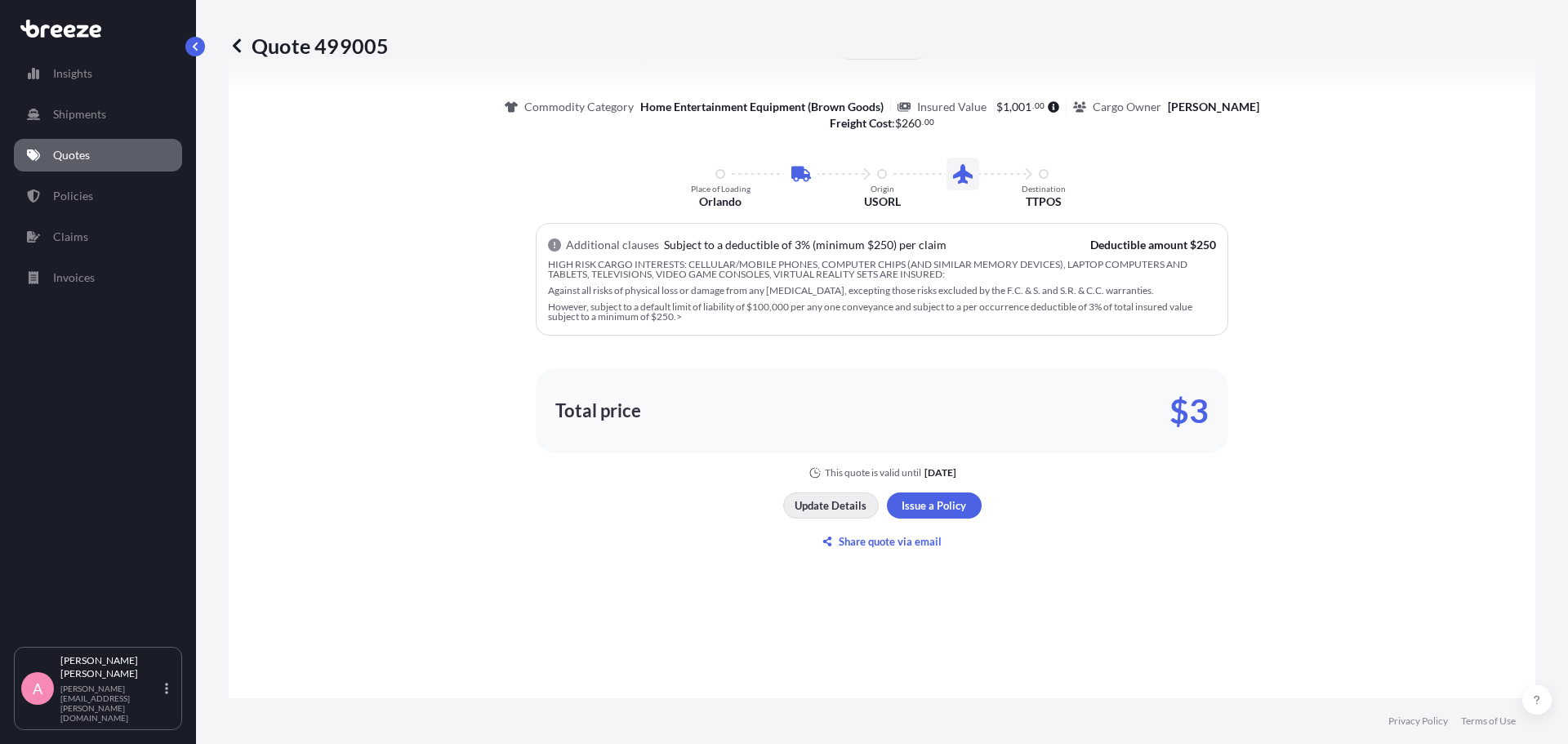
click at [827, 502] on p "Update Details" at bounding box center [831, 505] width 72 height 16
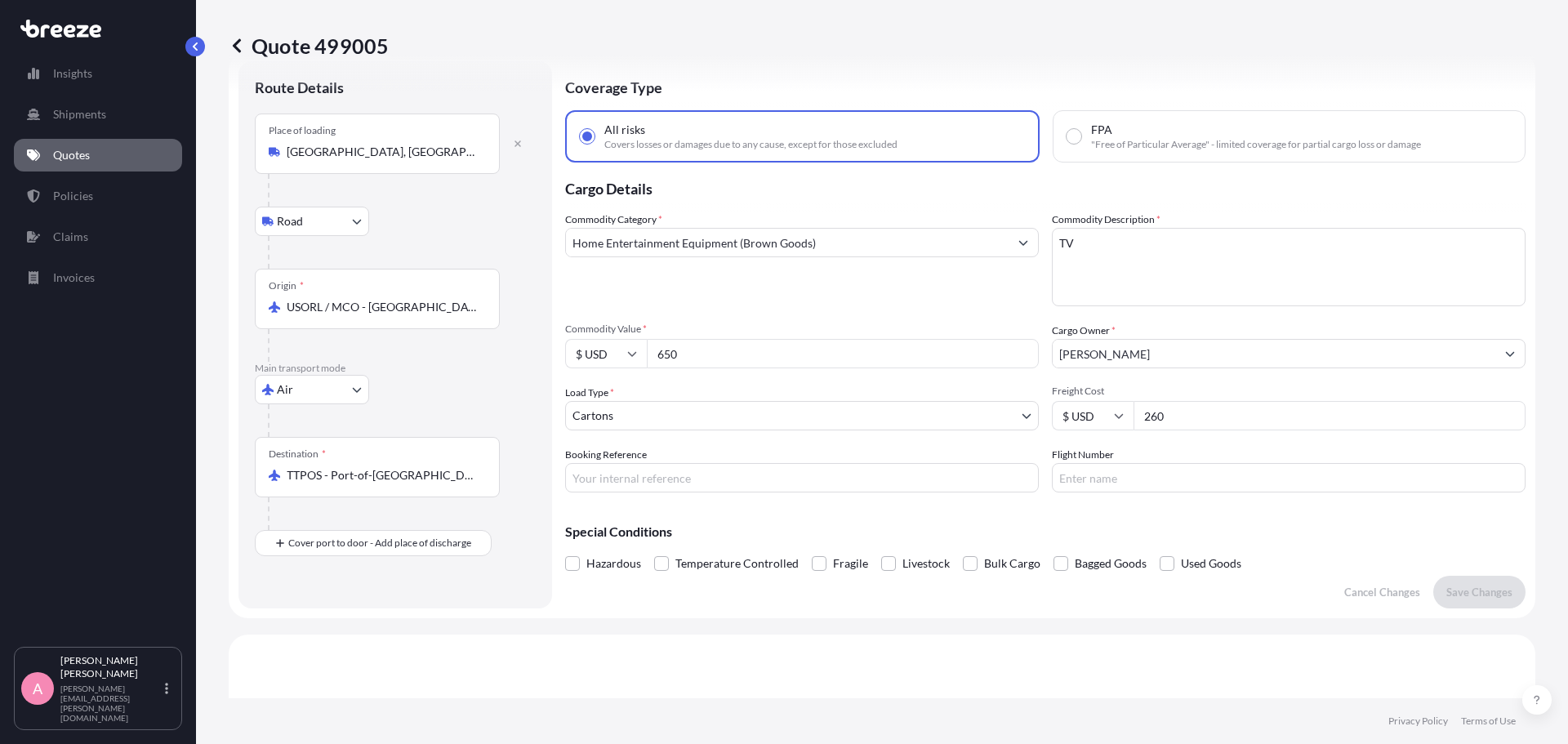
scroll to position [26, 0]
